Goal: Find specific page/section: Find specific page/section

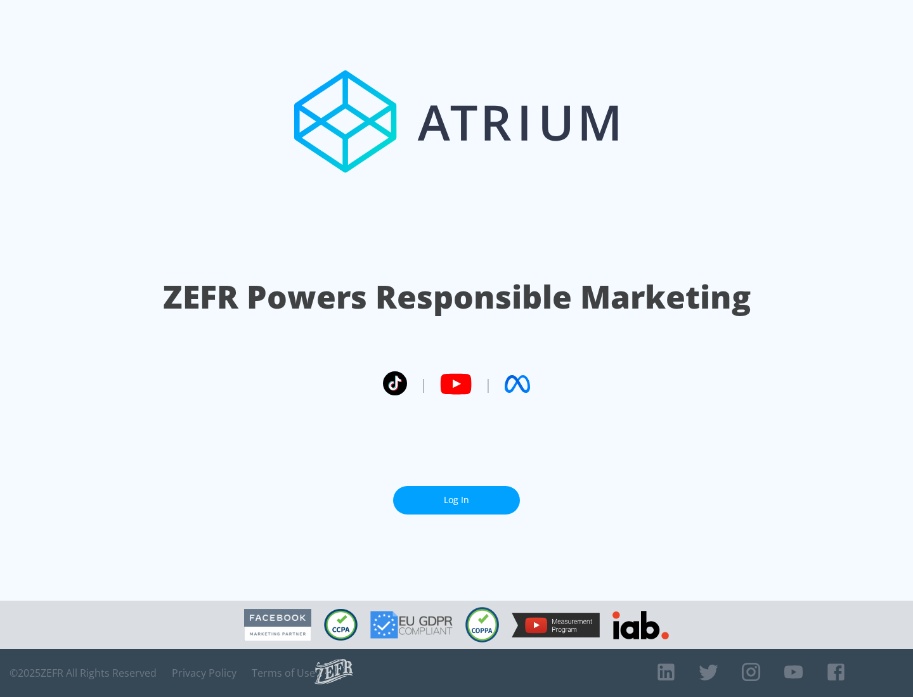
click at [456, 500] on link "Log In" at bounding box center [456, 500] width 127 height 29
